Goal: Information Seeking & Learning: Learn about a topic

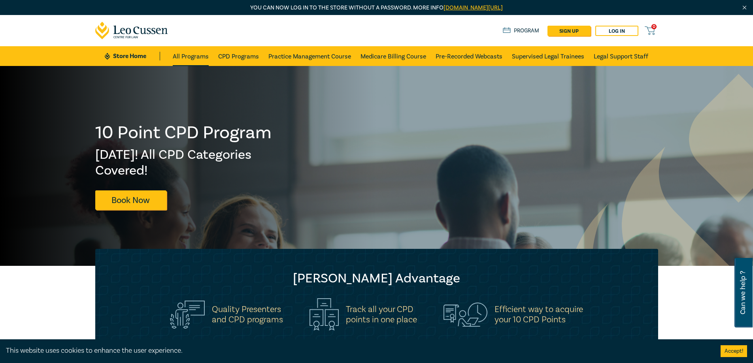
click at [193, 60] on link "All Programs" at bounding box center [191, 56] width 36 height 20
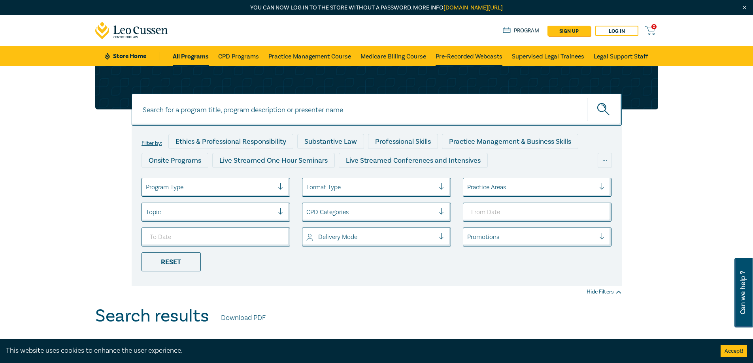
click at [464, 54] on link "Pre-Recorded Webcasts" at bounding box center [468, 56] width 67 height 20
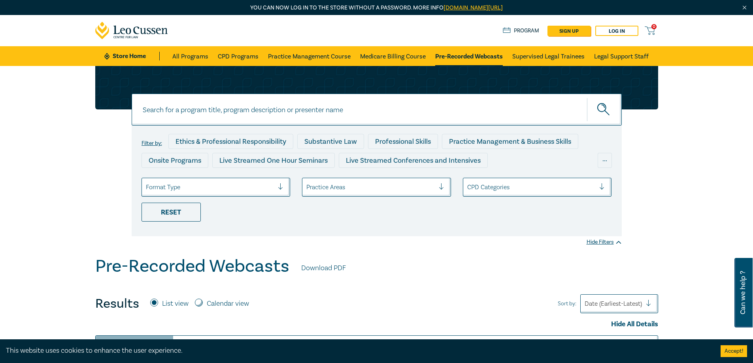
click at [347, 188] on div at bounding box center [370, 187] width 128 height 10
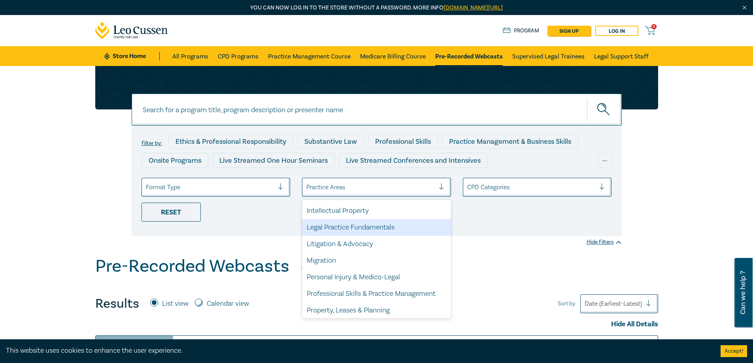
scroll to position [232, 0]
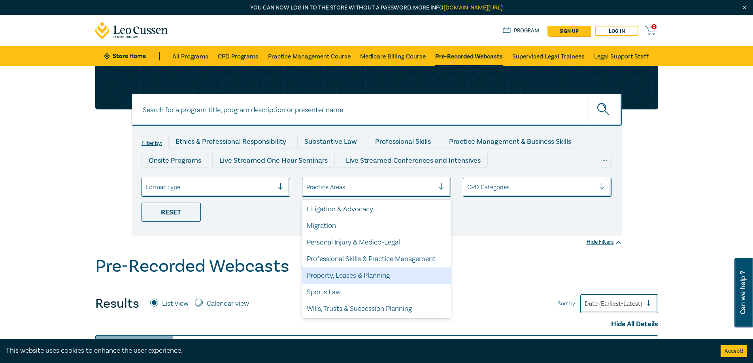
click at [332, 277] on div "Property, Leases & Planning" at bounding box center [376, 276] width 149 height 17
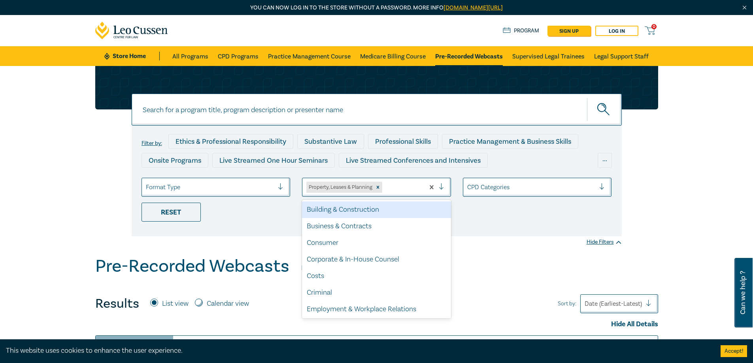
click at [442, 187] on div at bounding box center [445, 187] width 12 height 8
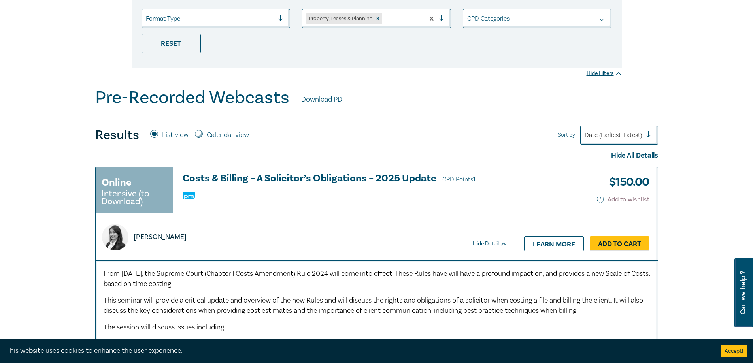
scroll to position [40, 0]
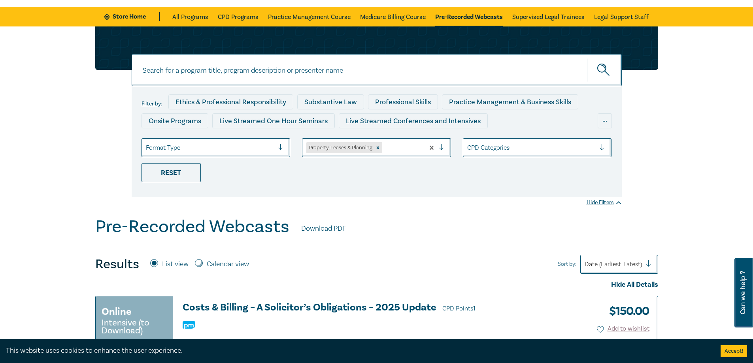
click at [394, 151] on div at bounding box center [402, 148] width 37 height 10
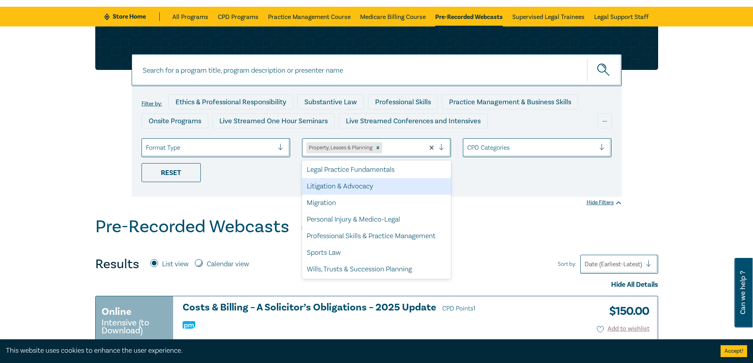
scroll to position [176, 0]
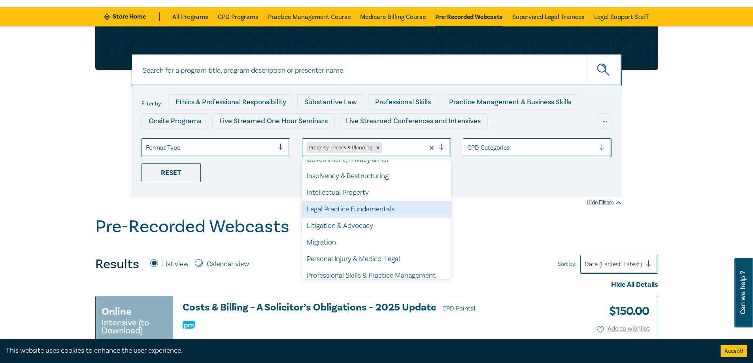
click at [379, 209] on div "Legal Practice Fundamentals" at bounding box center [376, 209] width 149 height 17
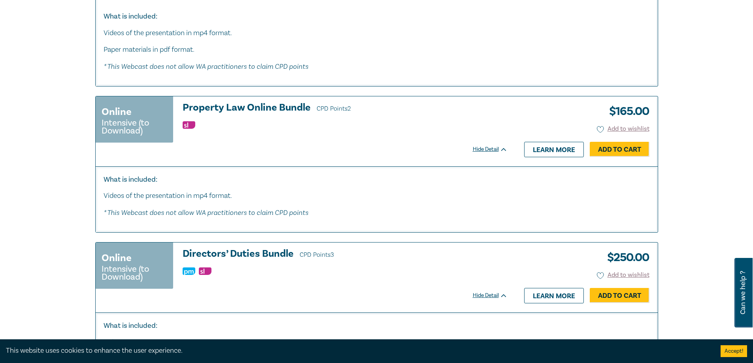
scroll to position [3438, 0]
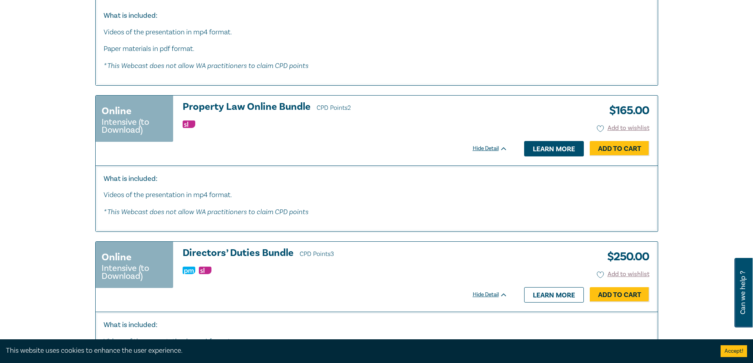
click at [556, 153] on link "Learn more" at bounding box center [554, 148] width 60 height 15
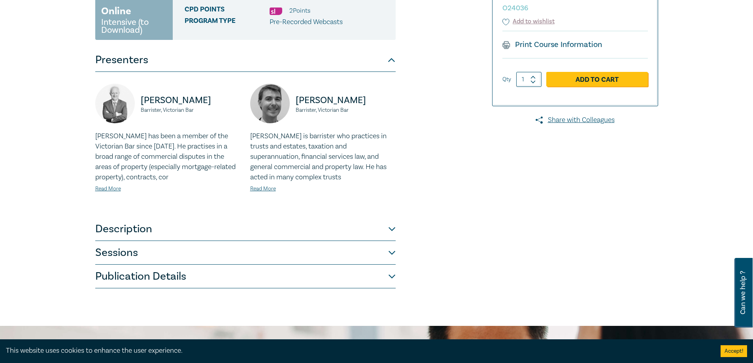
scroll to position [158, 0]
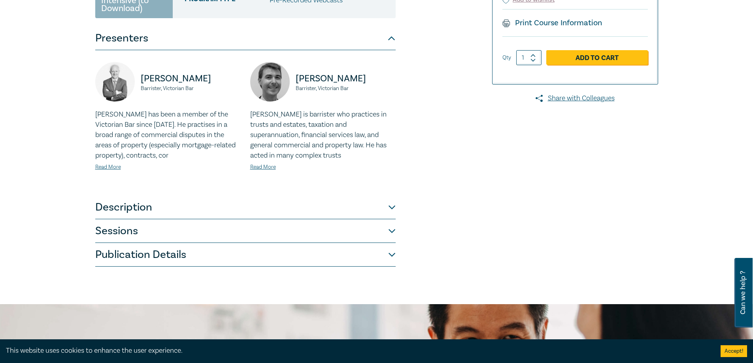
click at [392, 205] on button "Description" at bounding box center [245, 208] width 300 height 24
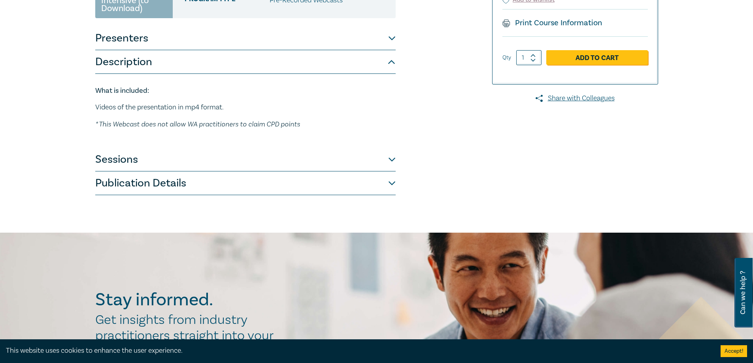
click at [392, 160] on button "Sessions" at bounding box center [245, 160] width 300 height 24
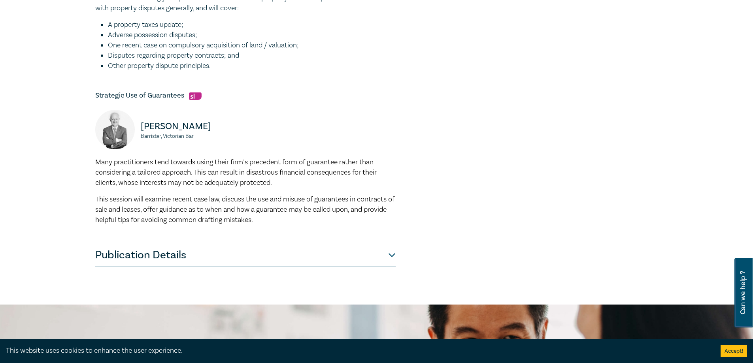
scroll to position [356, 0]
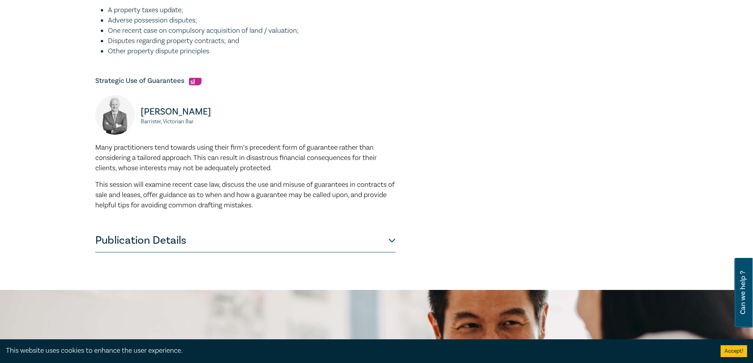
click at [390, 240] on button "Publication Details" at bounding box center [245, 241] width 300 height 24
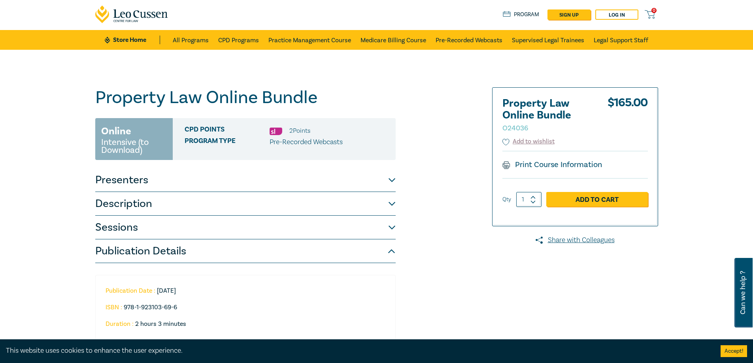
scroll to position [0, 0]
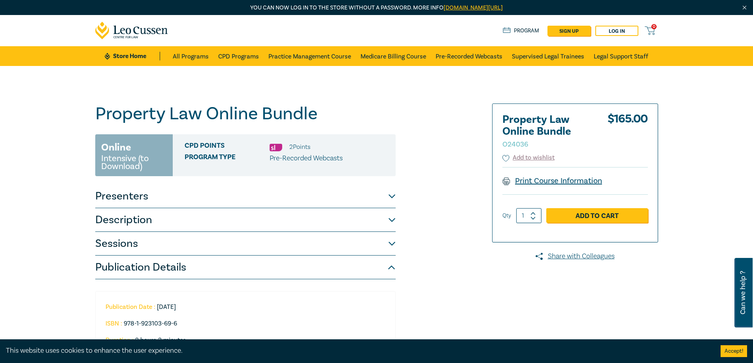
click at [535, 181] on link "Print Course Information" at bounding box center [552, 181] width 100 height 10
click at [620, 32] on link "Log in" at bounding box center [616, 31] width 43 height 10
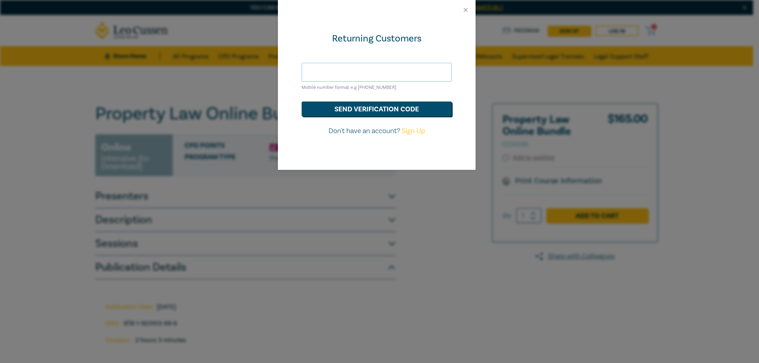
click at [343, 70] on input "text" at bounding box center [377, 72] width 150 height 19
type input "[PERSON_NAME][EMAIL_ADDRESS][DOMAIN_NAME]"
click at [374, 109] on button "send verification code" at bounding box center [377, 109] width 150 height 15
